Goal: Information Seeking & Learning: Understand process/instructions

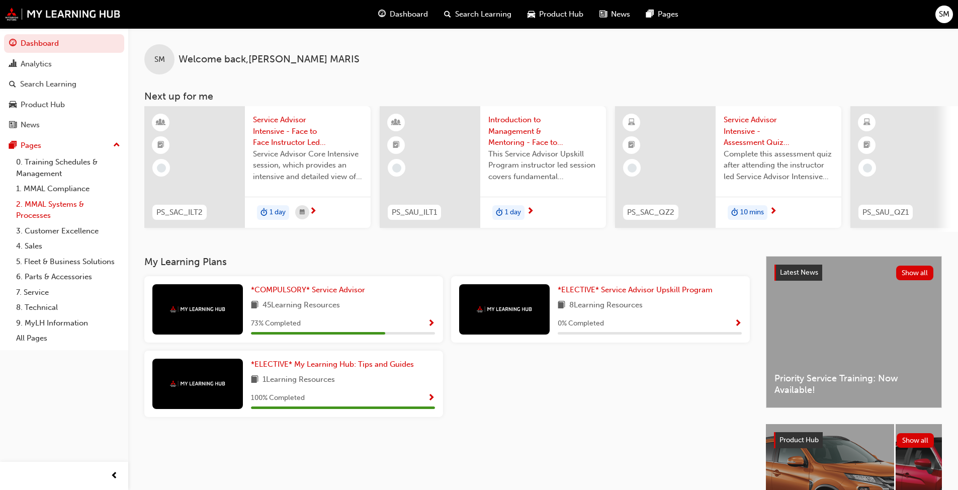
click at [53, 207] on link "2. MMAL Systems & Processes" at bounding box center [68, 210] width 112 height 27
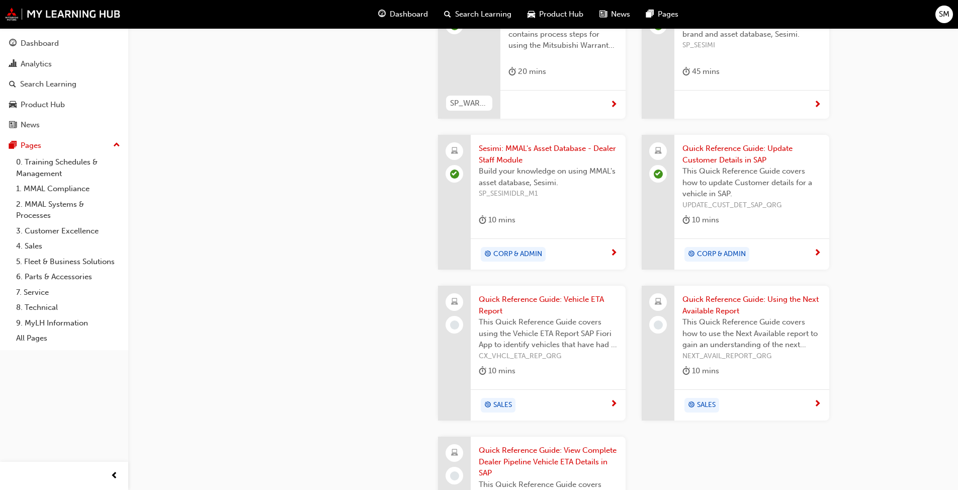
scroll to position [956, 0]
click at [502, 297] on span "Quick Reference Guide: Vehicle ETA Report" at bounding box center [548, 303] width 139 height 23
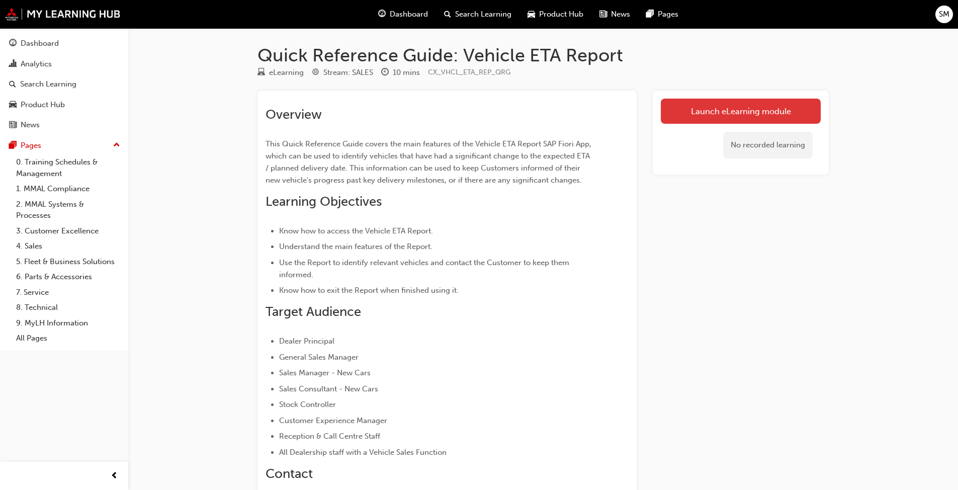
click at [502, 114] on link "Launch eLearning module" at bounding box center [741, 111] width 160 height 25
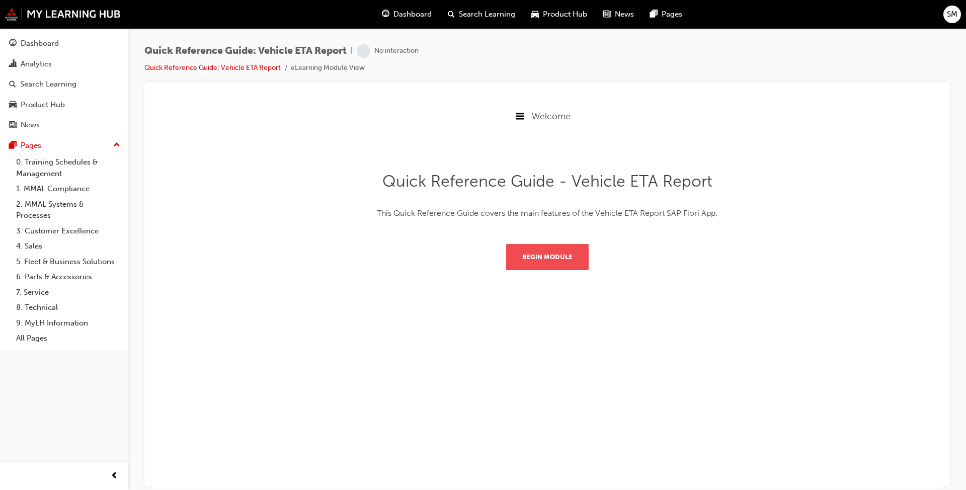
click at [502, 257] on button "Begin Module" at bounding box center [547, 256] width 82 height 26
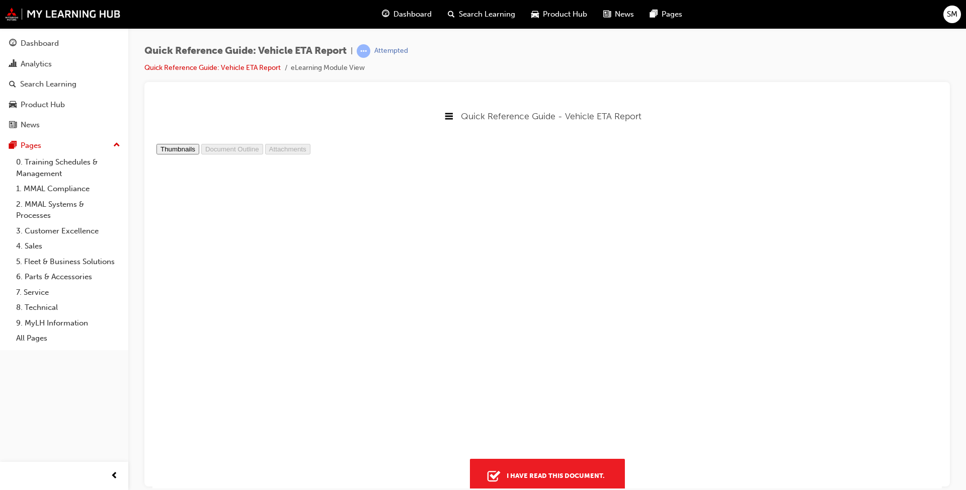
scroll to position [3375, 0]
type input "7"
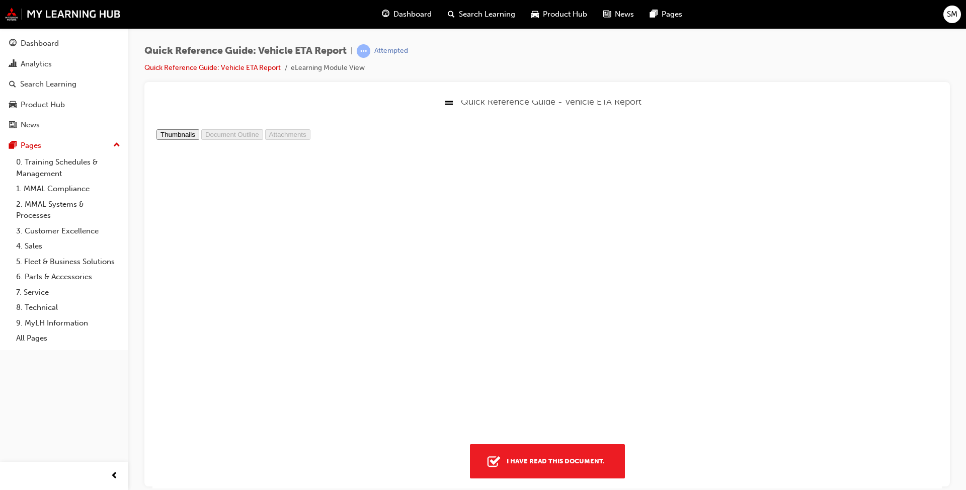
scroll to position [25, 0]
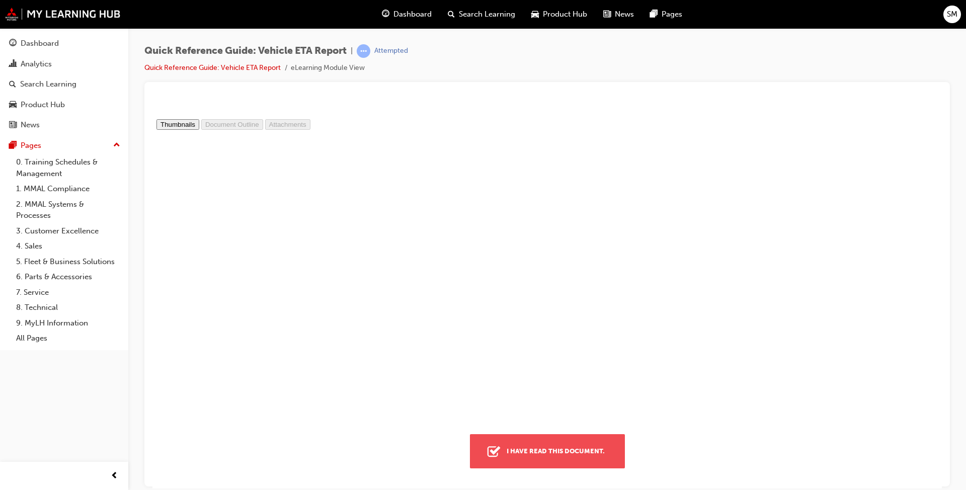
click at [502, 376] on div "I have read this document." at bounding box center [555, 451] width 106 height 18
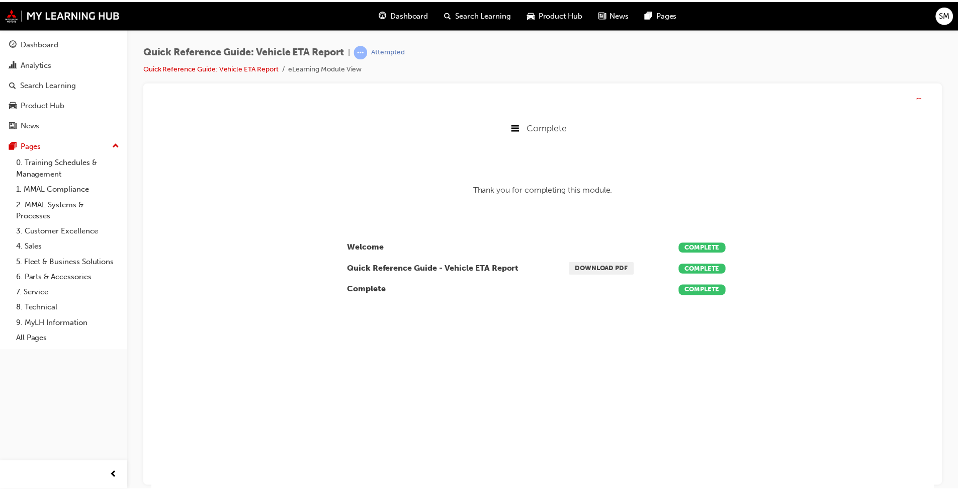
scroll to position [204, 805]
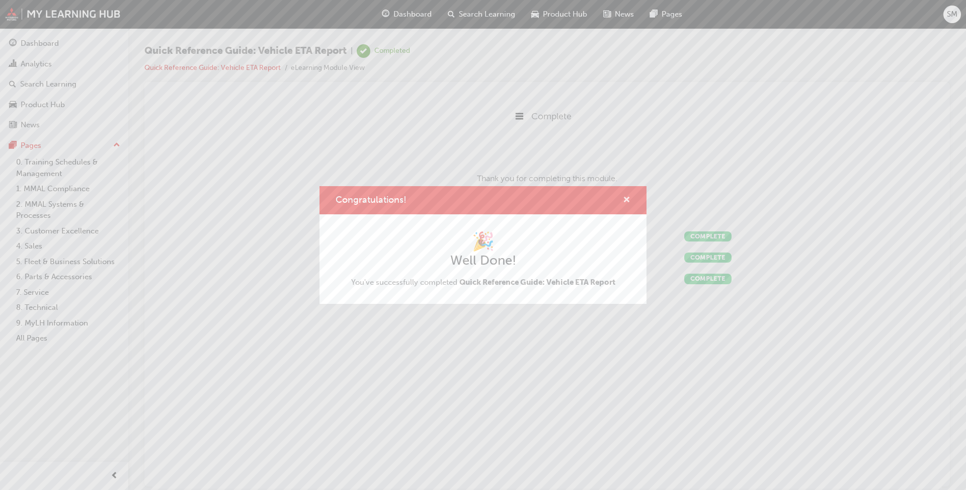
click at [502, 197] on span "cross-icon" at bounding box center [627, 200] width 8 height 9
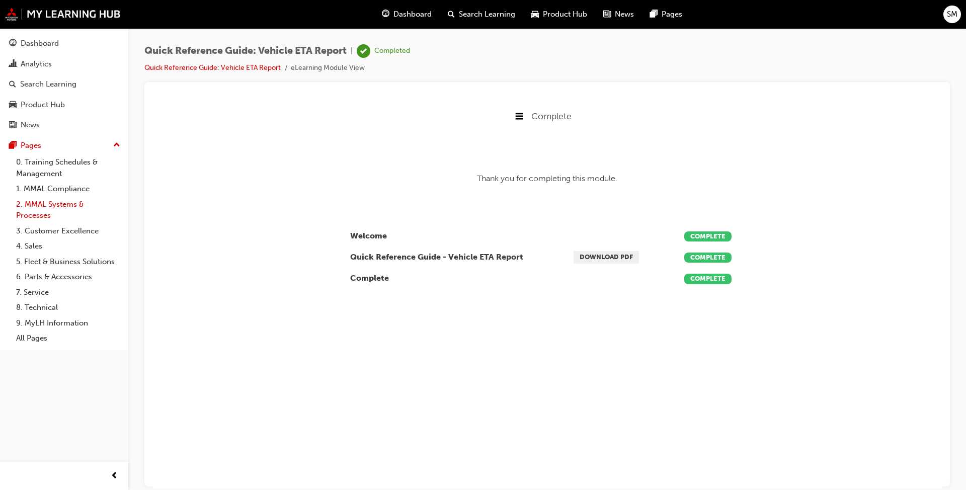
click at [48, 207] on link "2. MMAL Systems & Processes" at bounding box center [68, 210] width 112 height 27
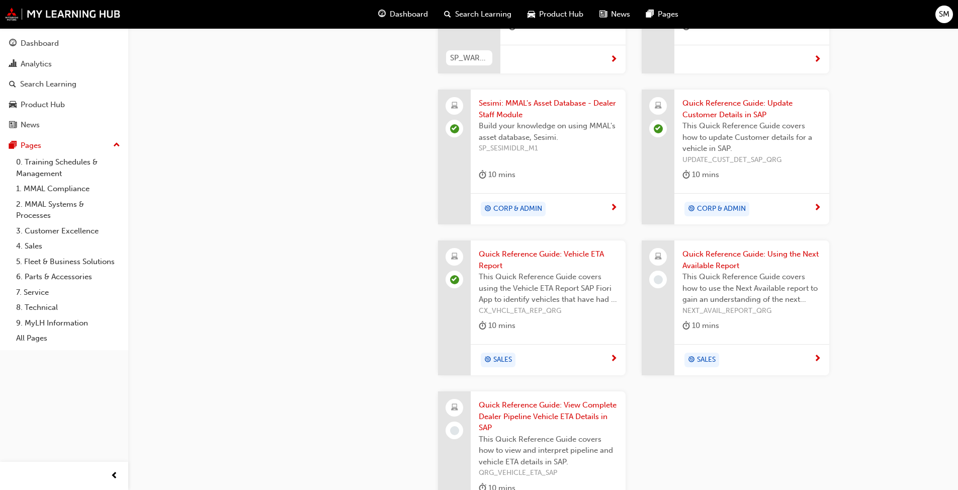
scroll to position [1056, 0]
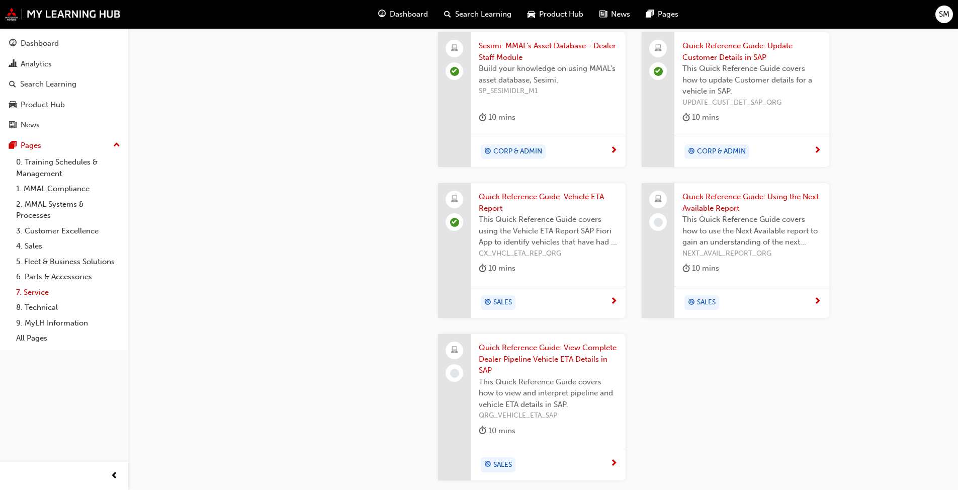
click at [36, 292] on link "7. Service" at bounding box center [68, 293] width 112 height 16
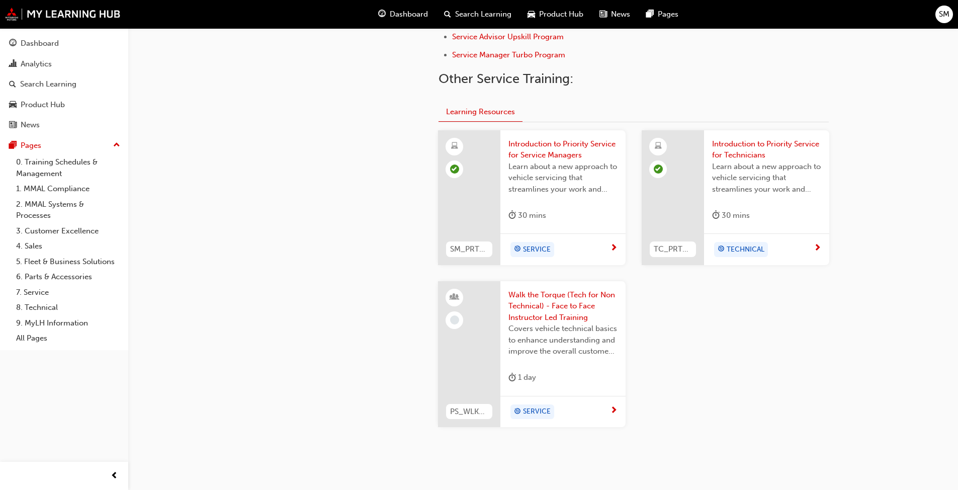
scroll to position [409, 0]
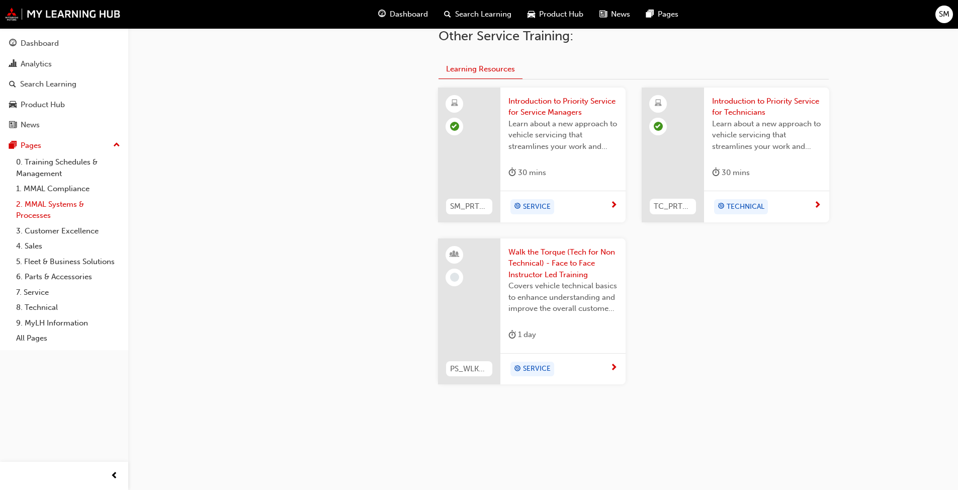
click at [48, 205] on link "2. MMAL Systems & Processes" at bounding box center [68, 210] width 112 height 27
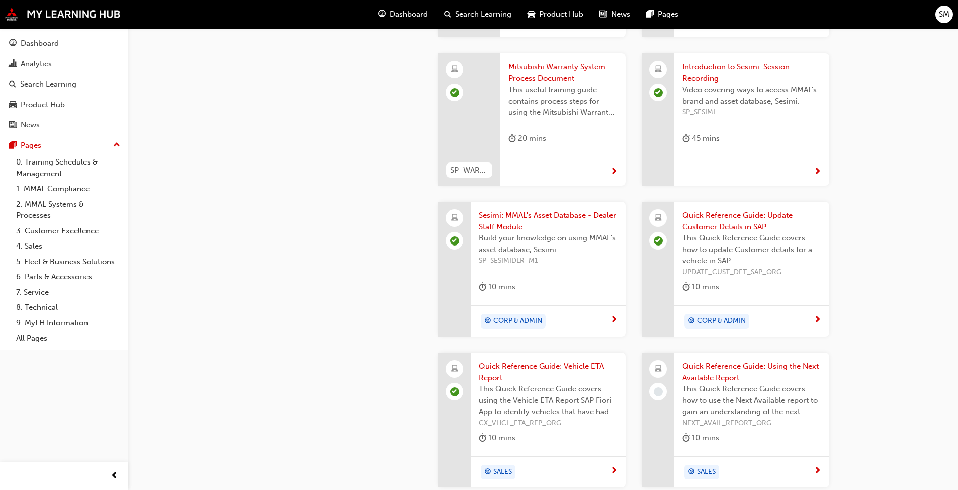
scroll to position [963, 0]
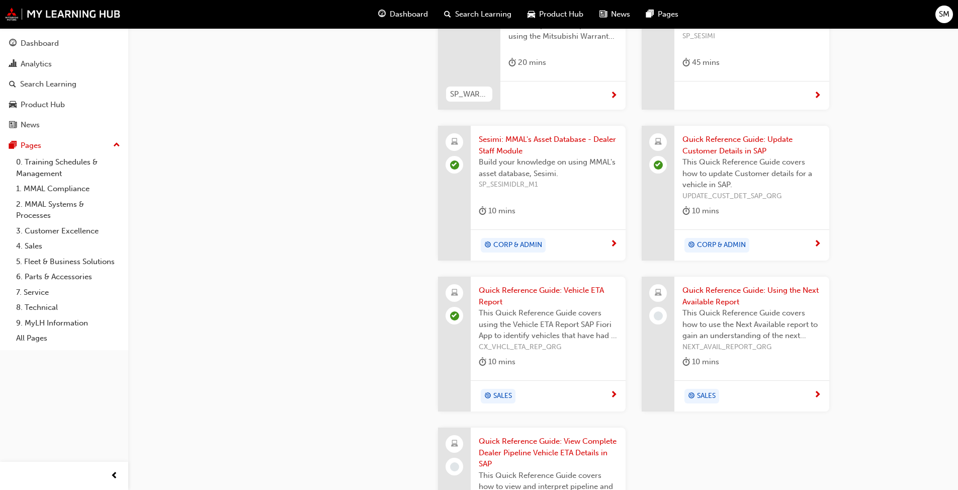
click at [502, 291] on span "Quick Reference Guide: Using the Next Available Report" at bounding box center [751, 296] width 139 height 23
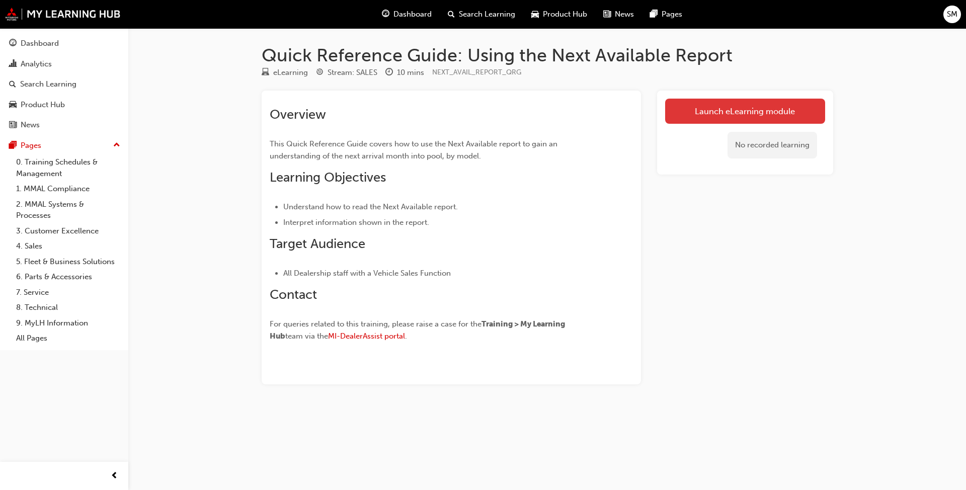
click at [502, 109] on link "Launch eLearning module" at bounding box center [745, 111] width 160 height 25
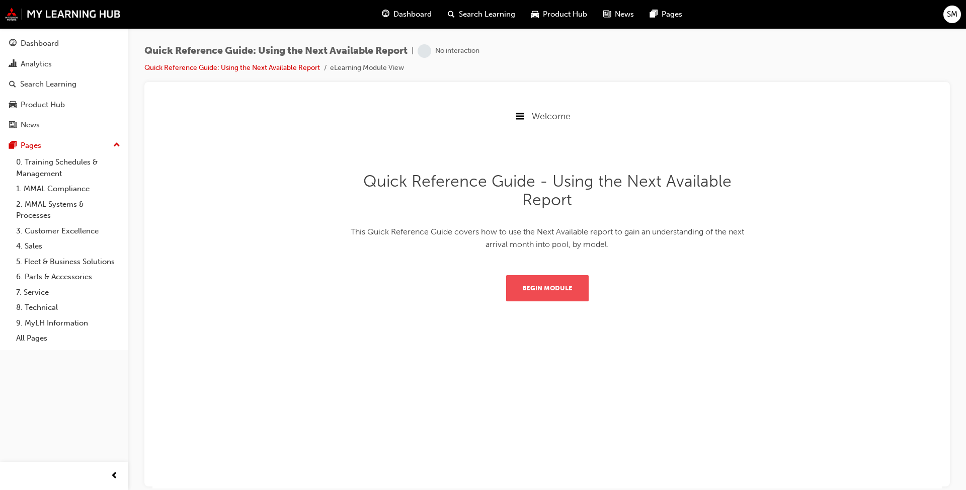
click at [502, 289] on button "Begin Module" at bounding box center [547, 288] width 82 height 26
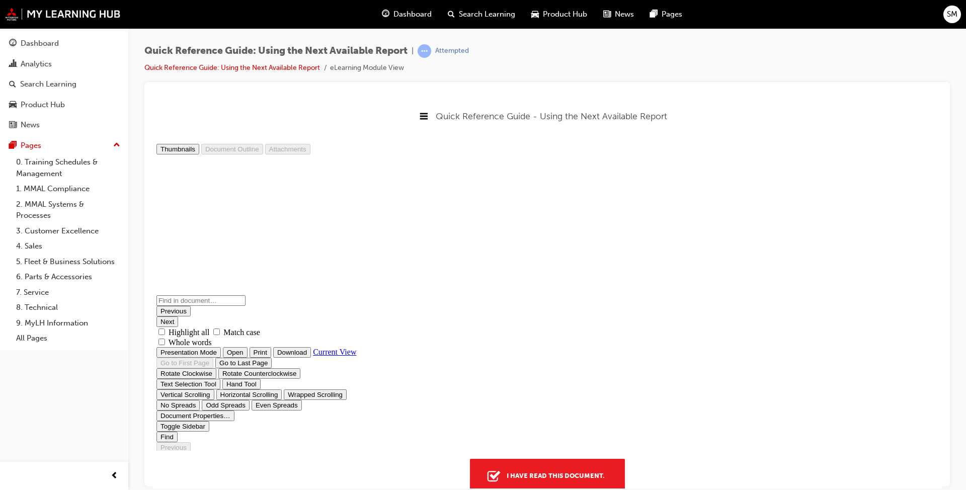
scroll to position [156, 0]
type input "2"
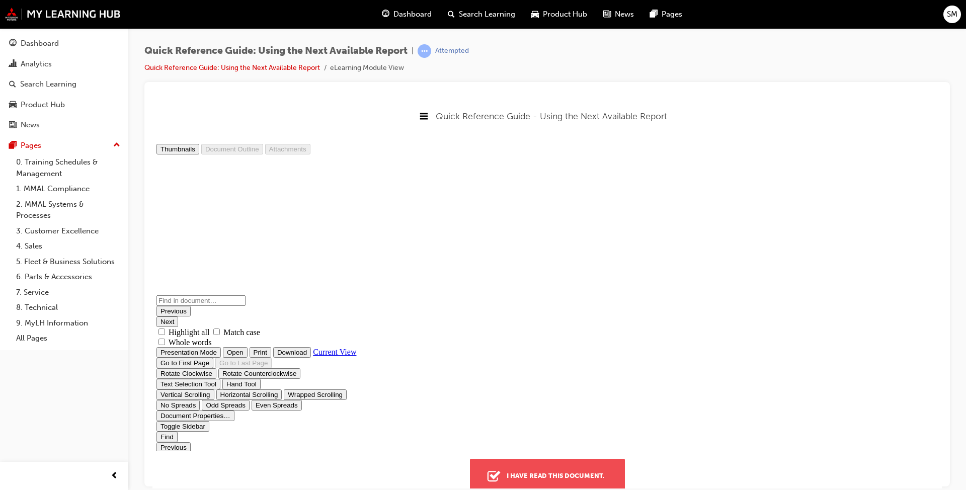
click at [502, 376] on div "I have read this document." at bounding box center [555, 475] width 106 height 18
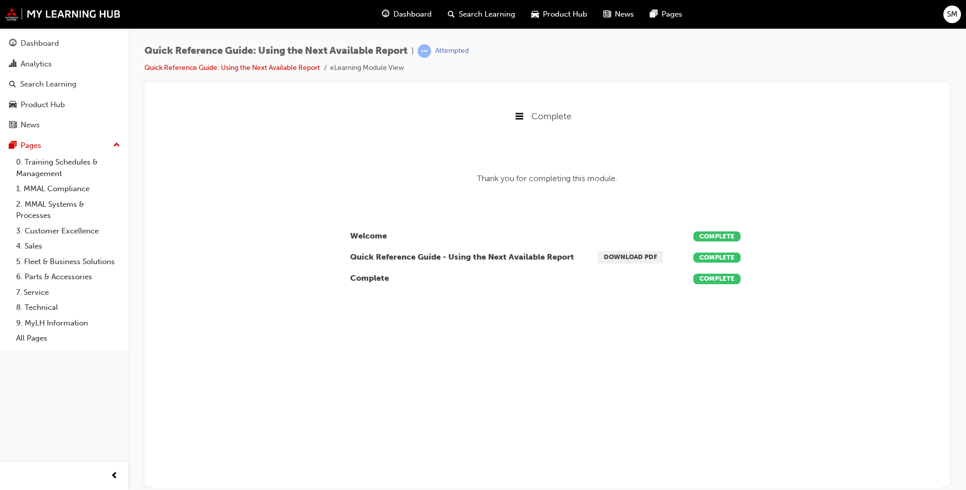
scroll to position [204, 805]
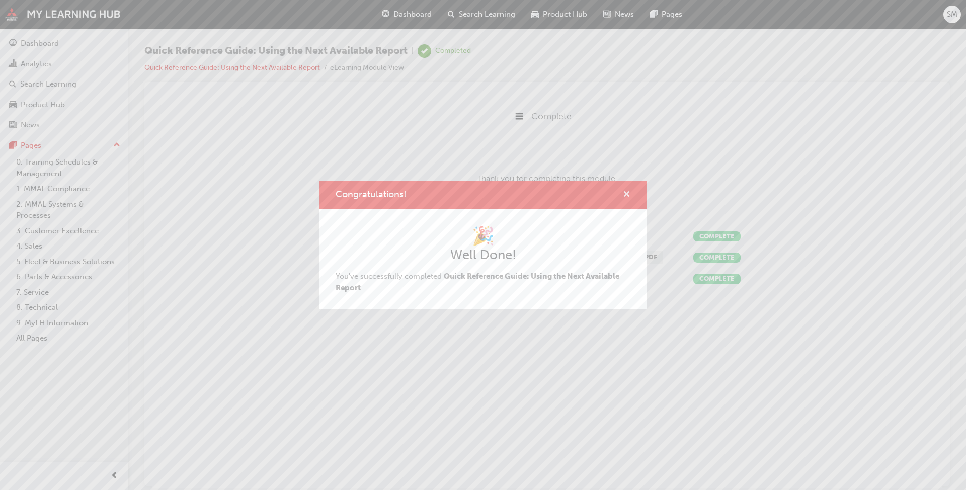
click at [502, 193] on span "cross-icon" at bounding box center [627, 195] width 8 height 9
